Goal: Navigation & Orientation: Find specific page/section

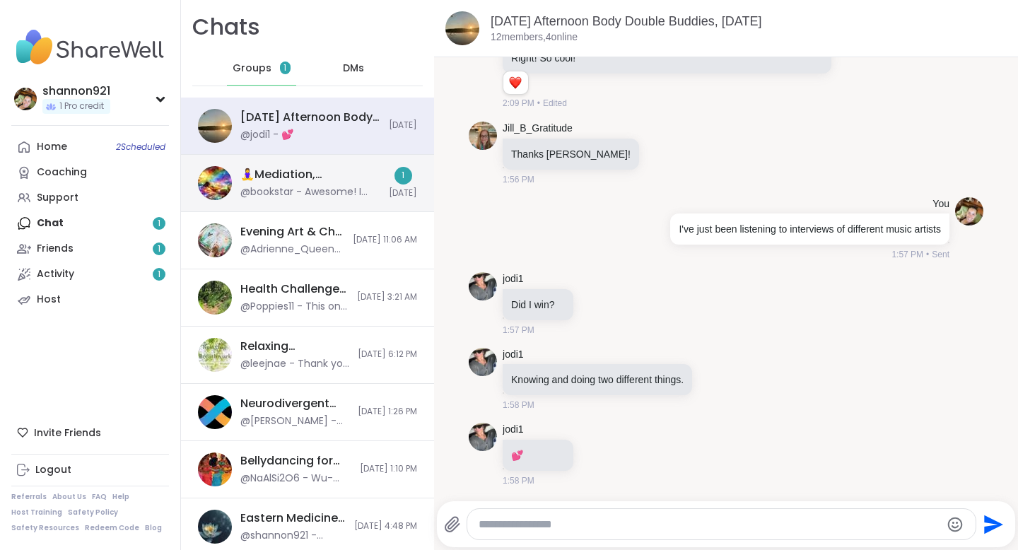
click at [296, 172] on div "🧘‍♀️Mediation, Mindfulness & Magic 🔮 , [DATE]" at bounding box center [310, 175] width 140 height 16
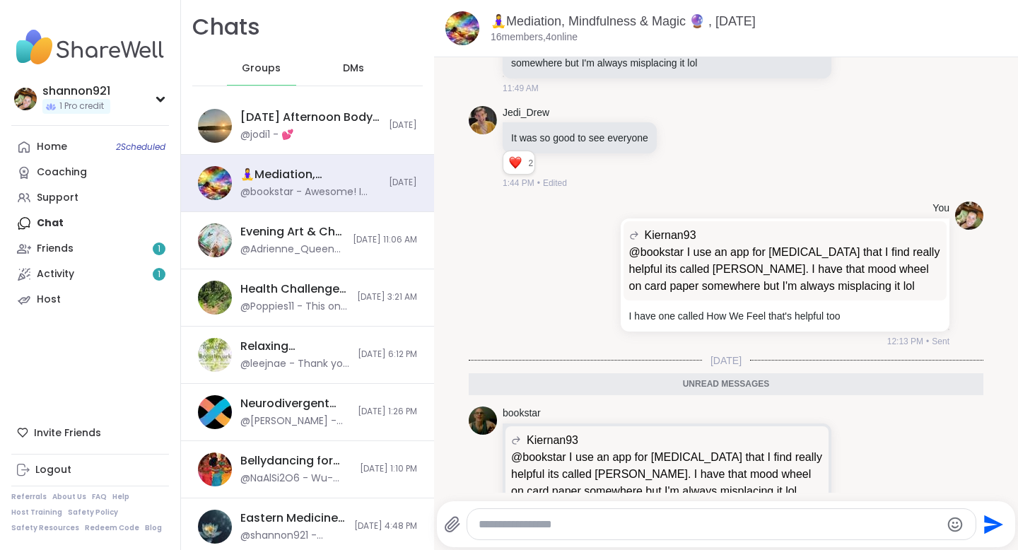
scroll to position [4806, 0]
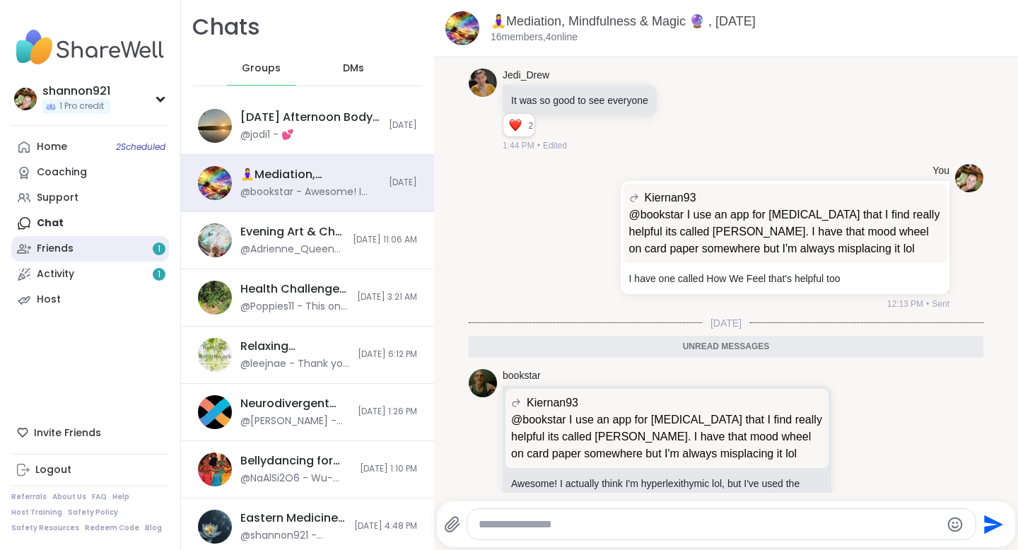
click at [134, 247] on link "Friends 1" at bounding box center [90, 248] width 158 height 25
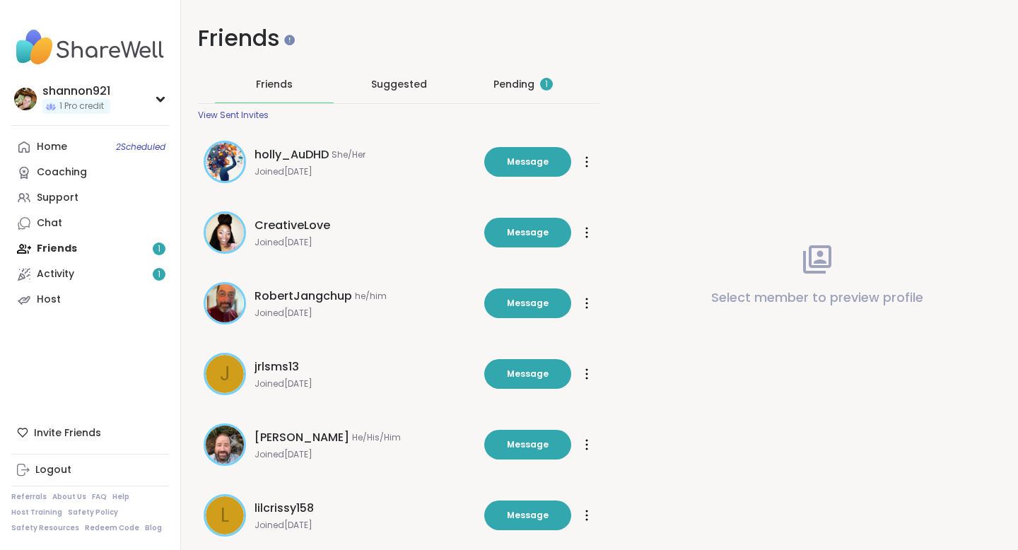
click at [511, 95] on div "Pending 1" at bounding box center [523, 84] width 119 height 37
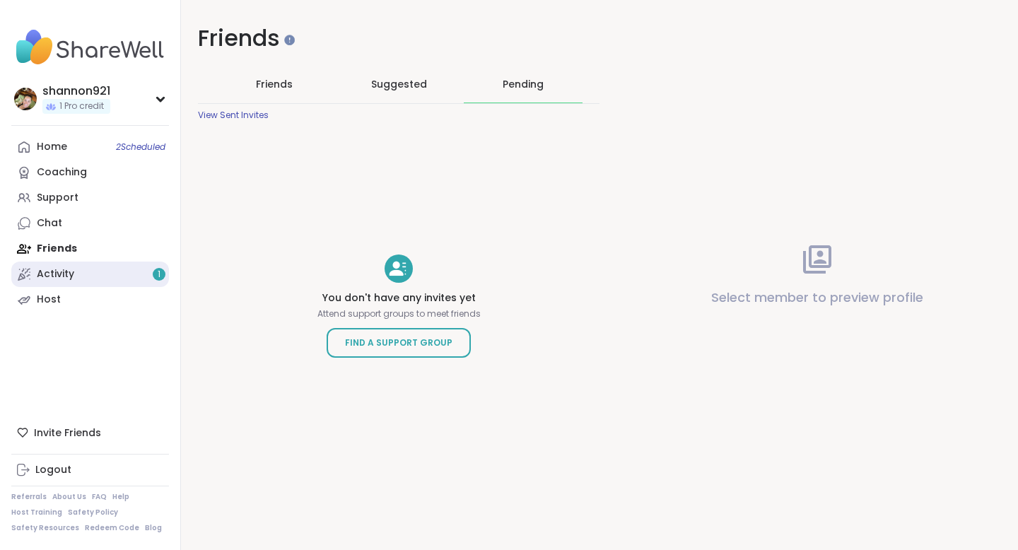
click at [129, 276] on link "Activity 1" at bounding box center [90, 274] width 158 height 25
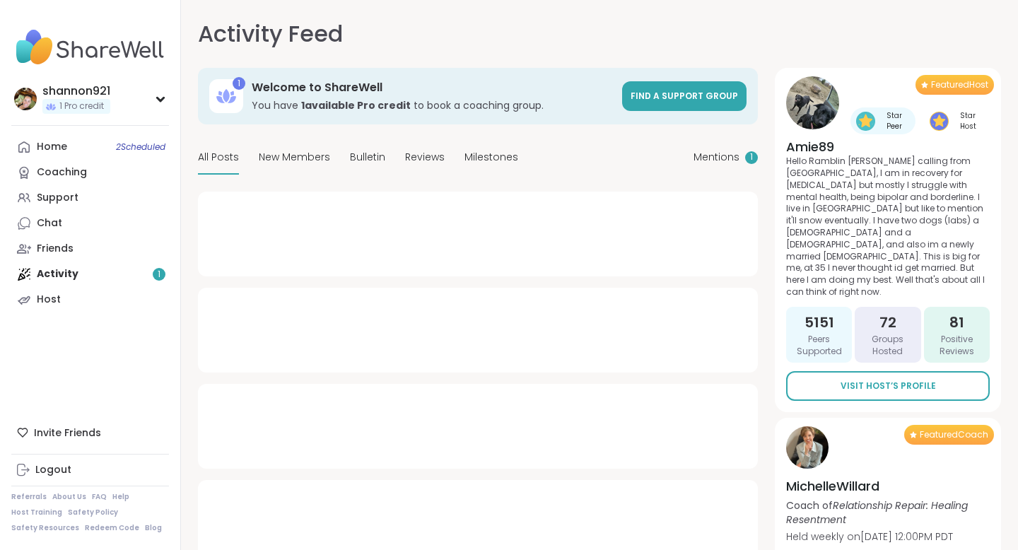
type textarea "*"
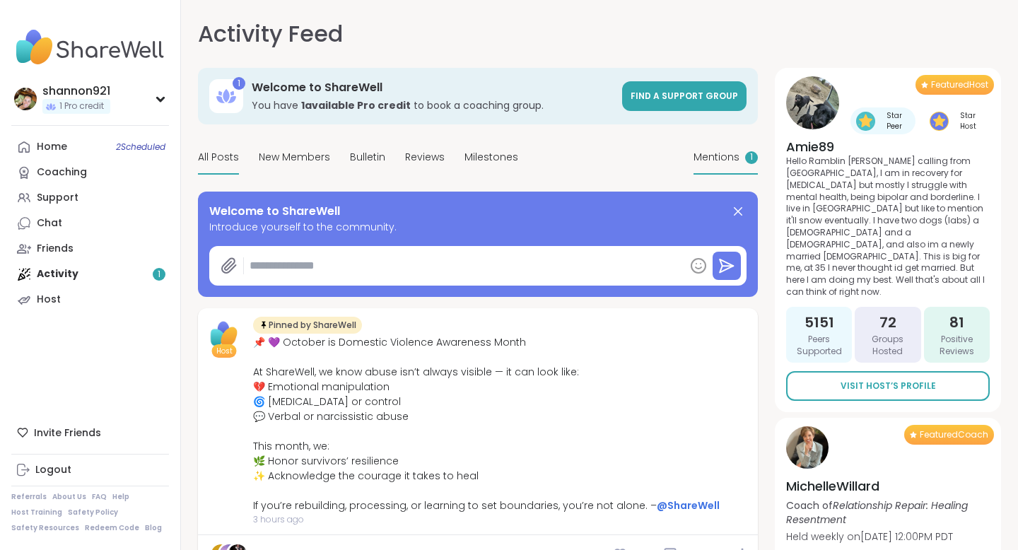
click at [714, 163] on span "Mentions" at bounding box center [716, 157] width 46 height 15
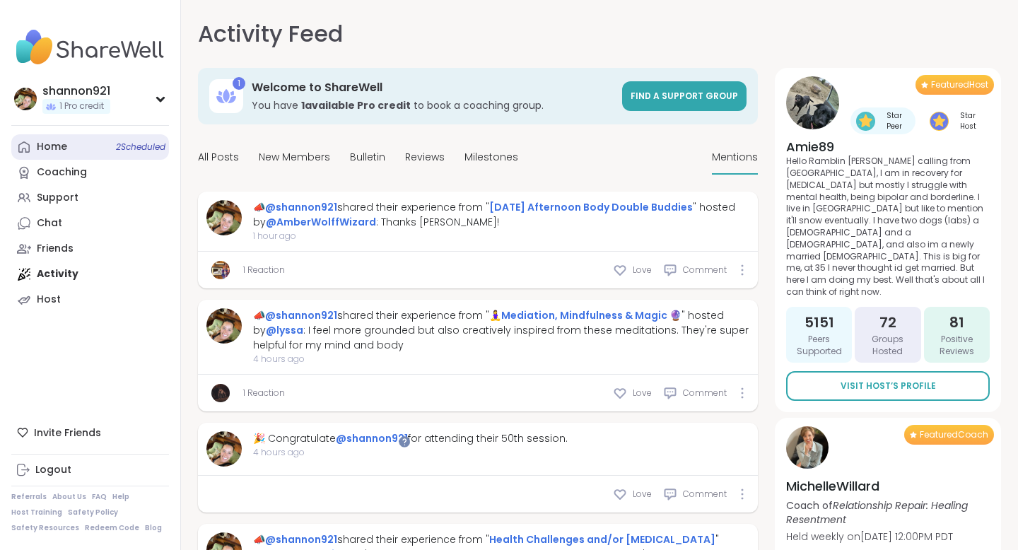
click at [82, 143] on link "Home 2 Scheduled" at bounding box center [90, 146] width 158 height 25
